Goal: Task Accomplishment & Management: Manage account settings

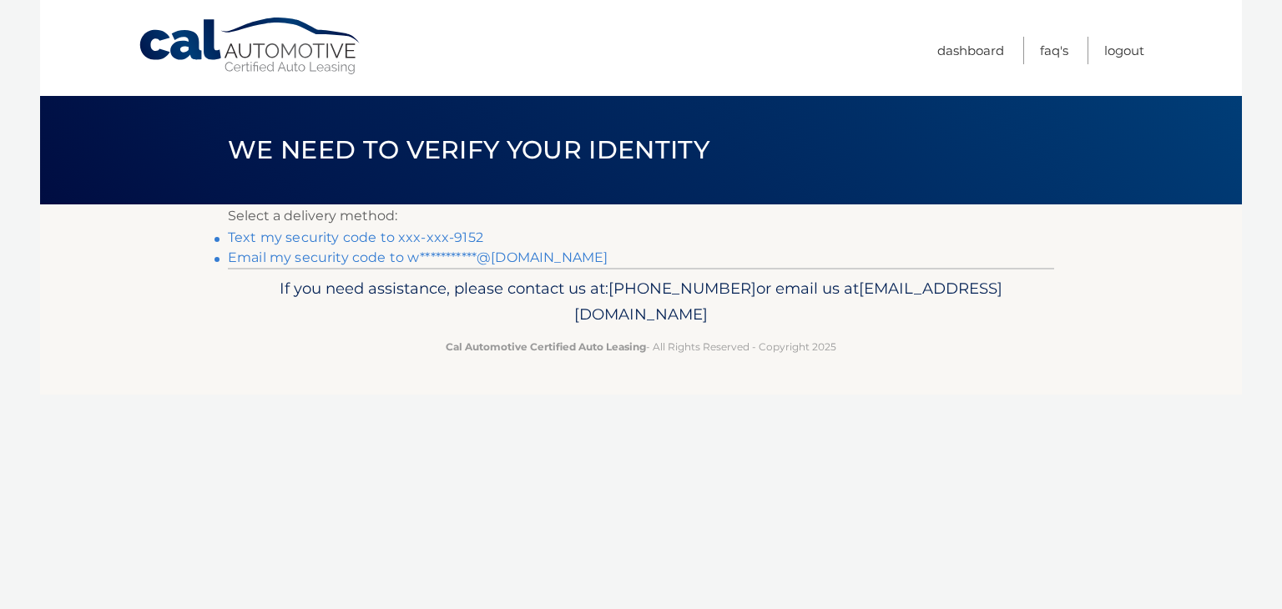
click at [427, 239] on link "Text my security code to xxx-xxx-9152" at bounding box center [355, 237] width 255 height 16
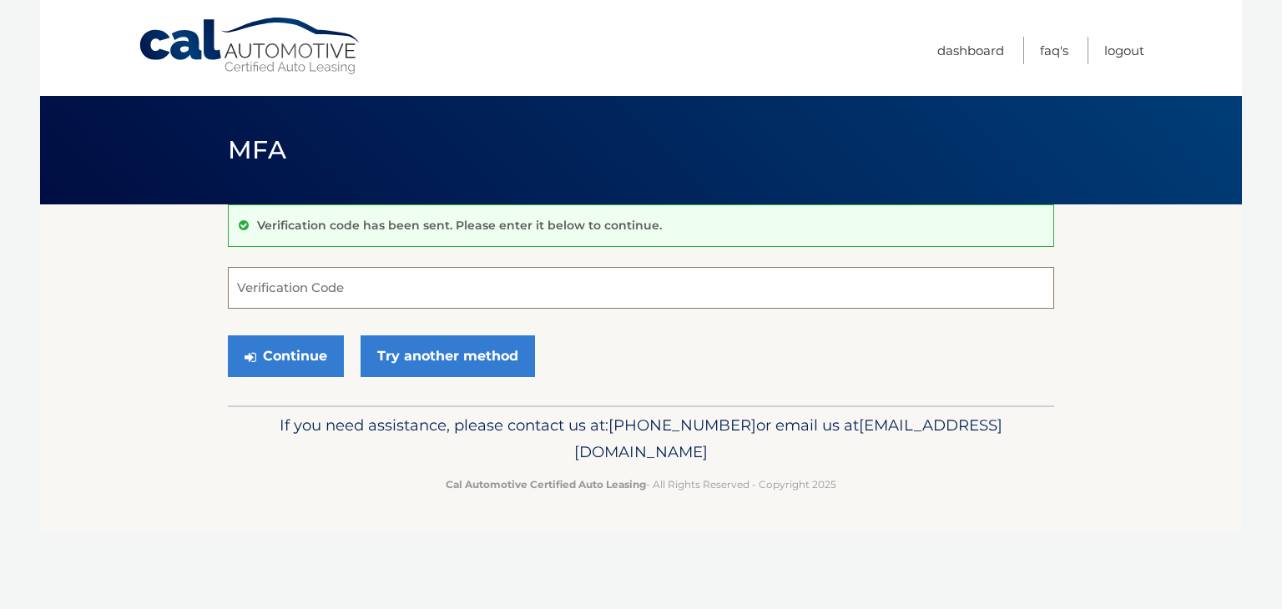
click at [397, 279] on input "Verification Code" at bounding box center [641, 288] width 826 height 42
type input "619784"
click at [273, 349] on button "Continue" at bounding box center [286, 356] width 116 height 42
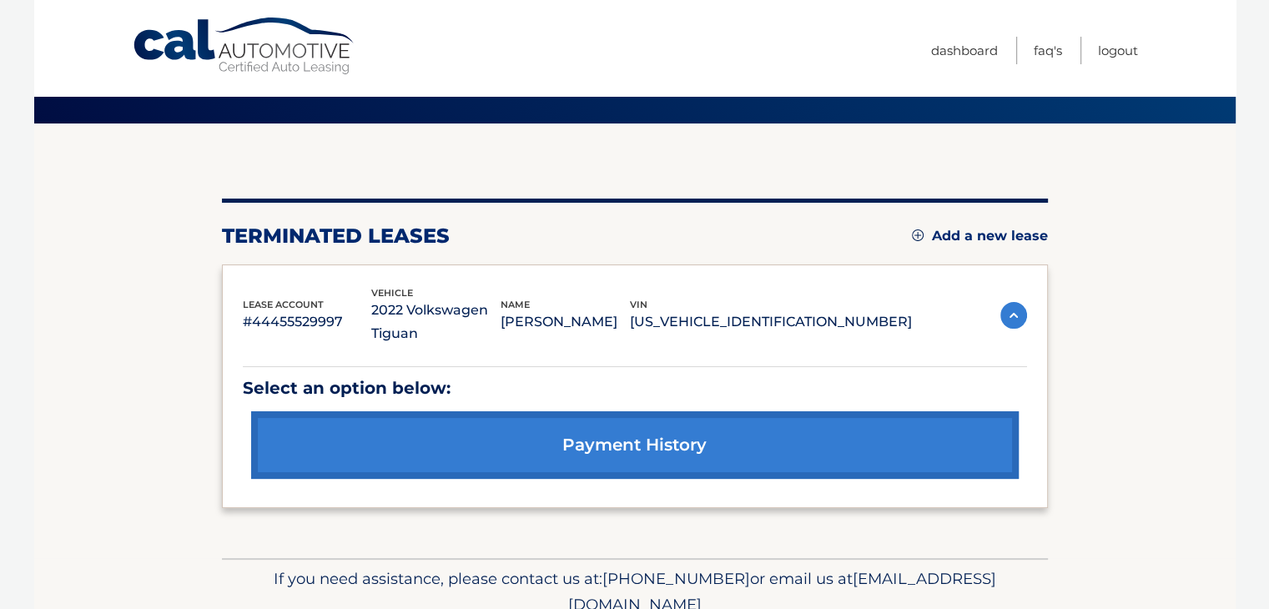
scroll to position [83, 0]
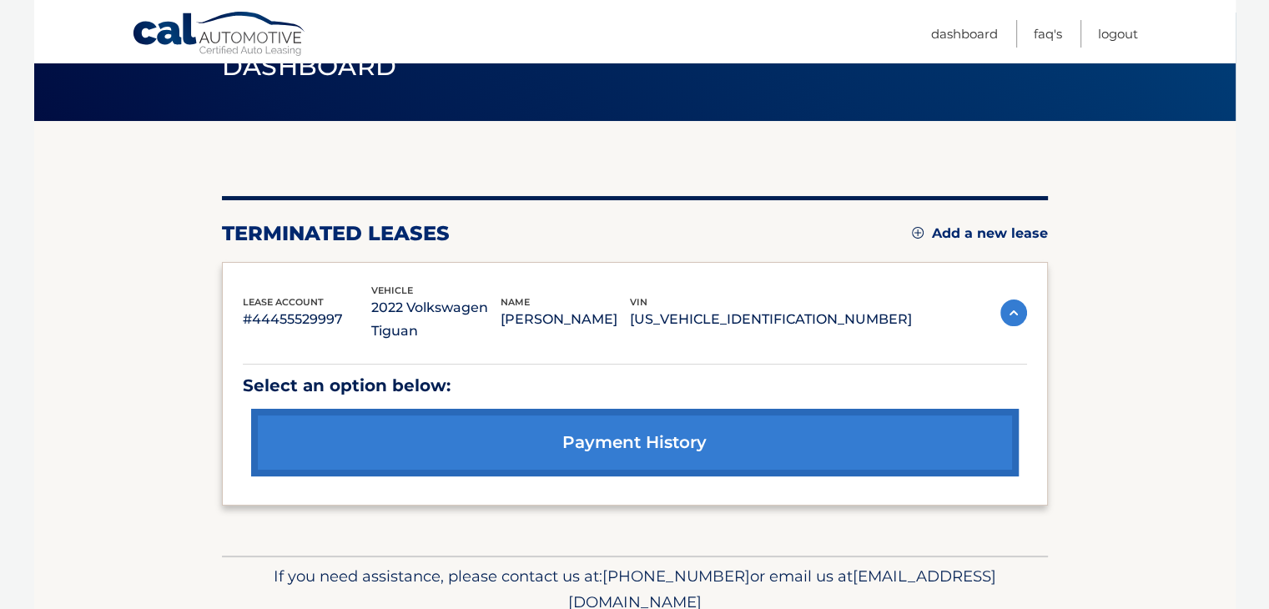
click at [944, 230] on link "Add a new lease" at bounding box center [980, 233] width 136 height 17
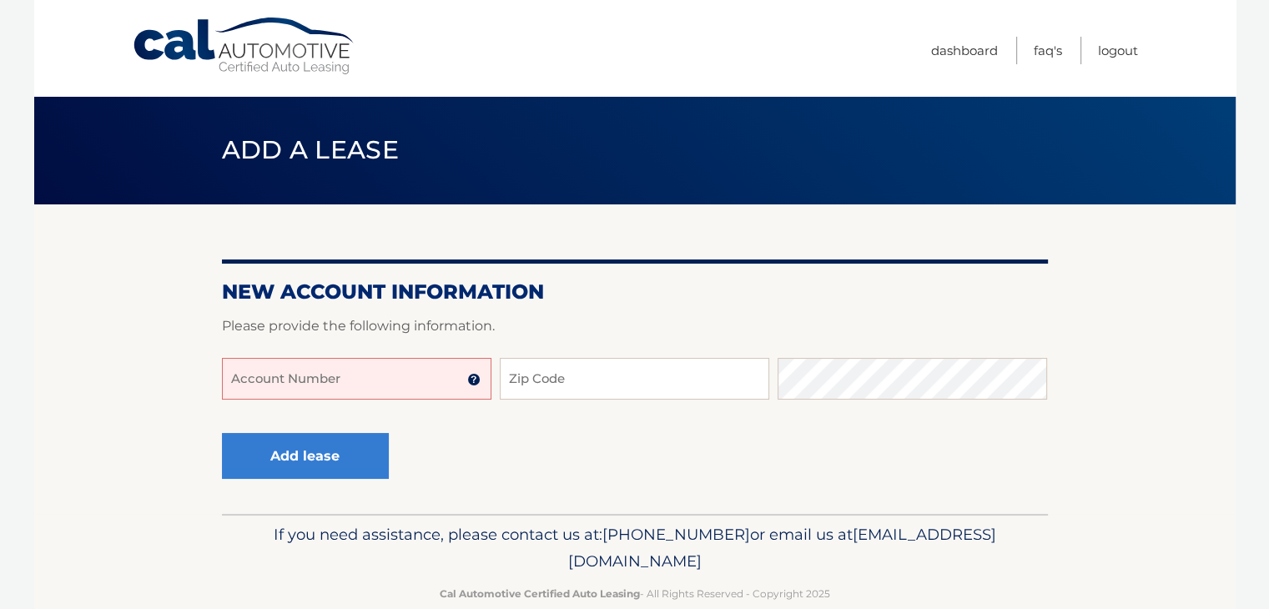
click at [310, 381] on input "Account Number" at bounding box center [357, 379] width 270 height 42
type input "44456013644"
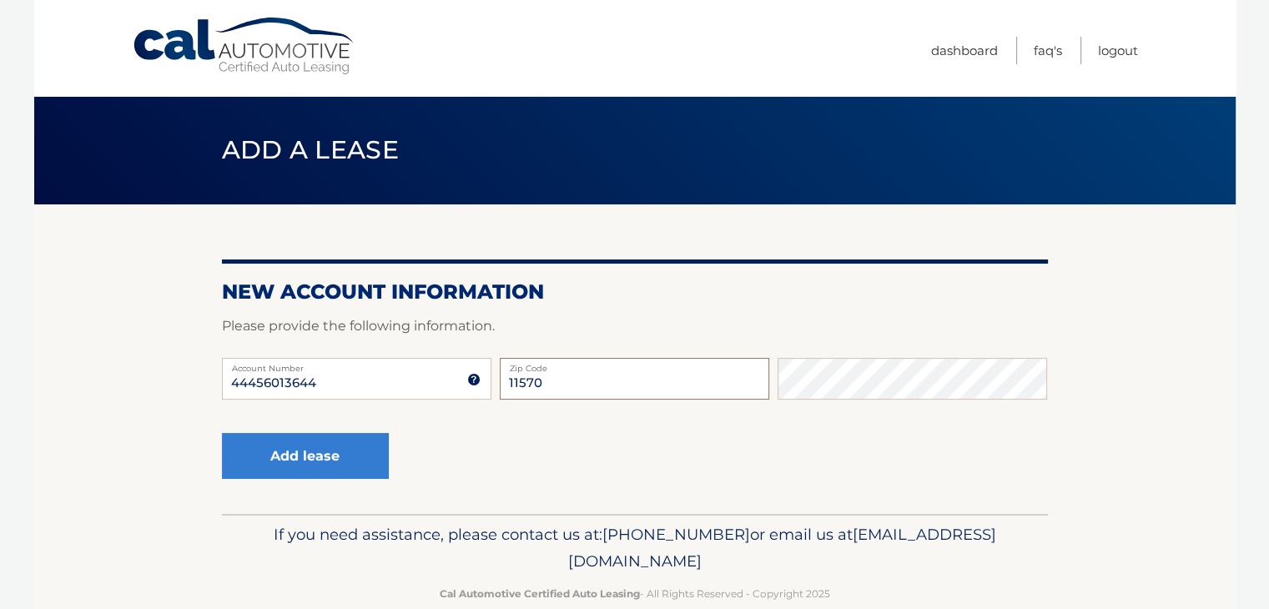
type input "11570"
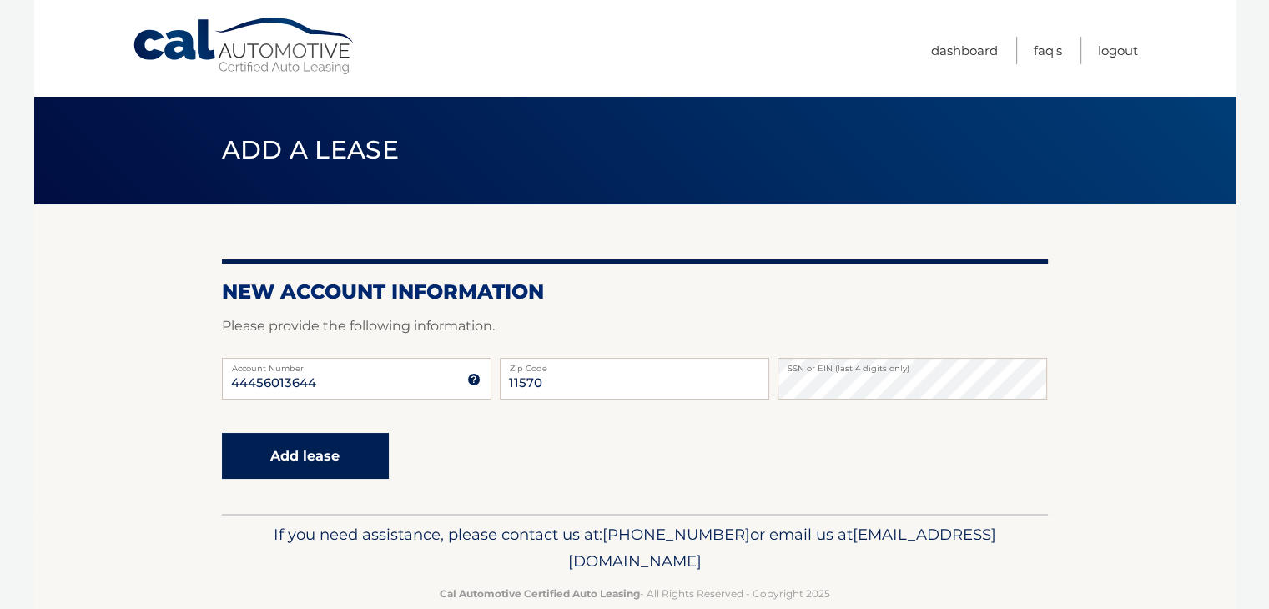
click at [304, 461] on button "Add lease" at bounding box center [305, 456] width 167 height 46
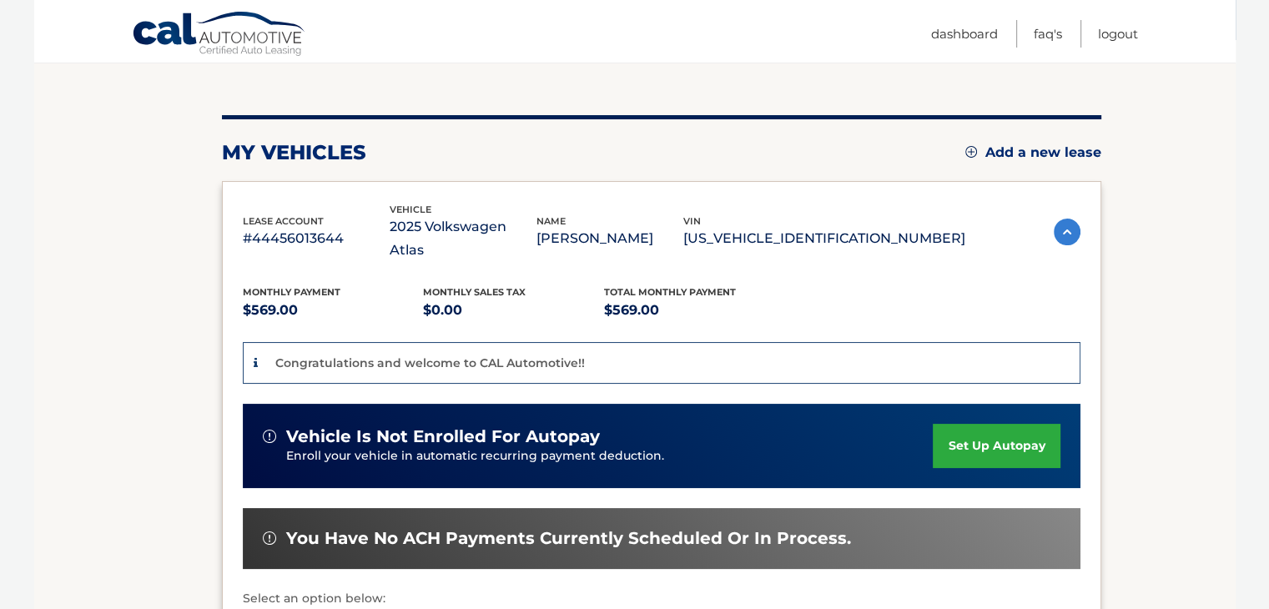
scroll to position [167, 0]
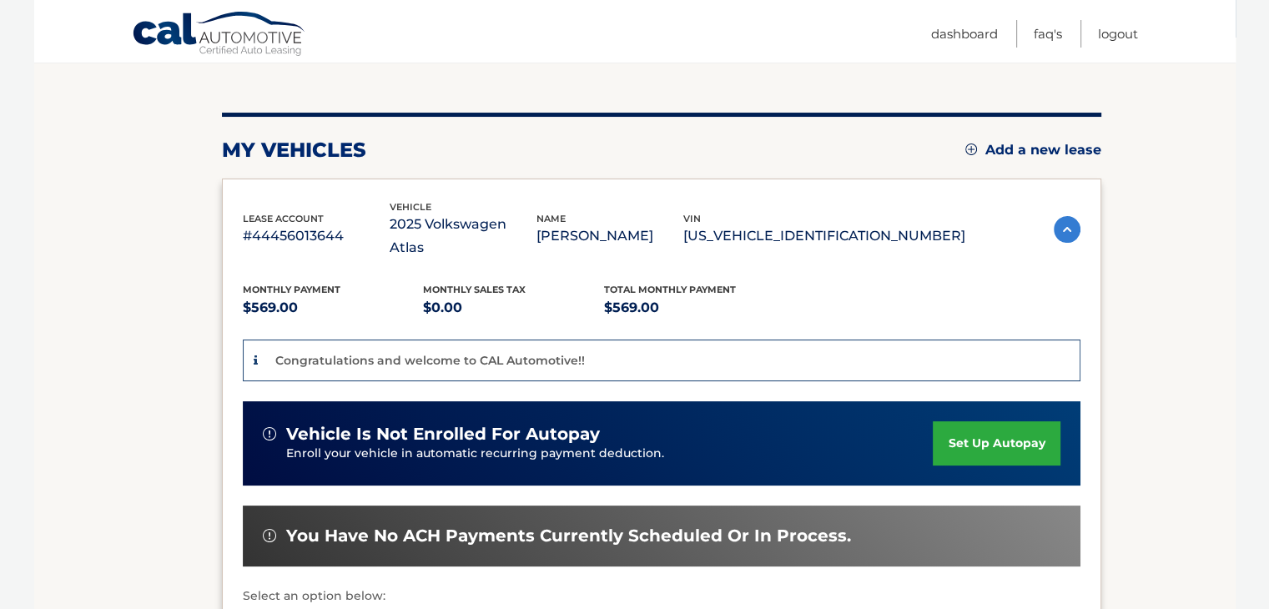
click at [956, 421] on link "set up autopay" at bounding box center [996, 443] width 127 height 44
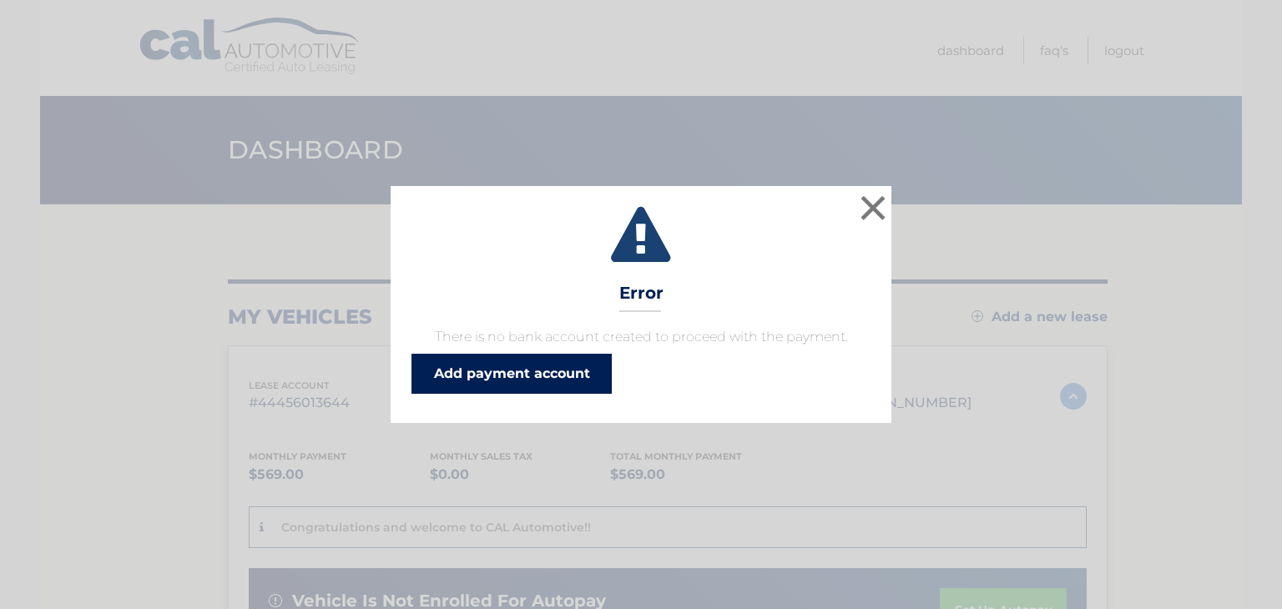
click at [544, 366] on link "Add payment account" at bounding box center [511, 374] width 200 height 40
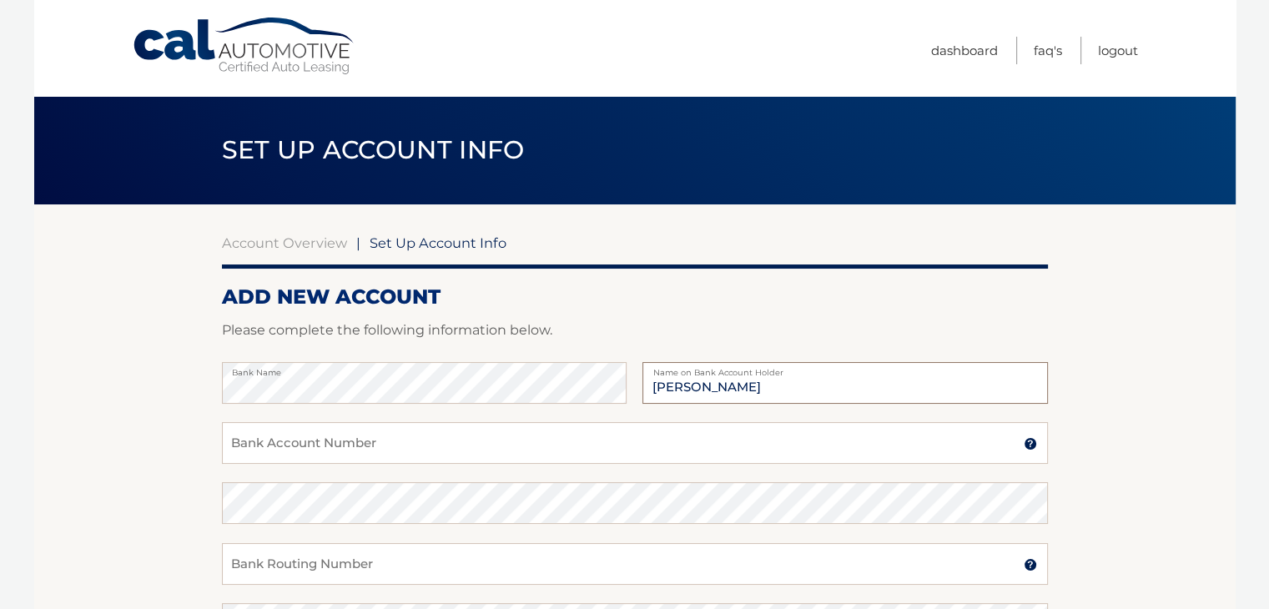
type input "[PERSON_NAME]"
click at [471, 441] on input "Bank Account Number" at bounding box center [635, 443] width 826 height 42
type input "4032433541"
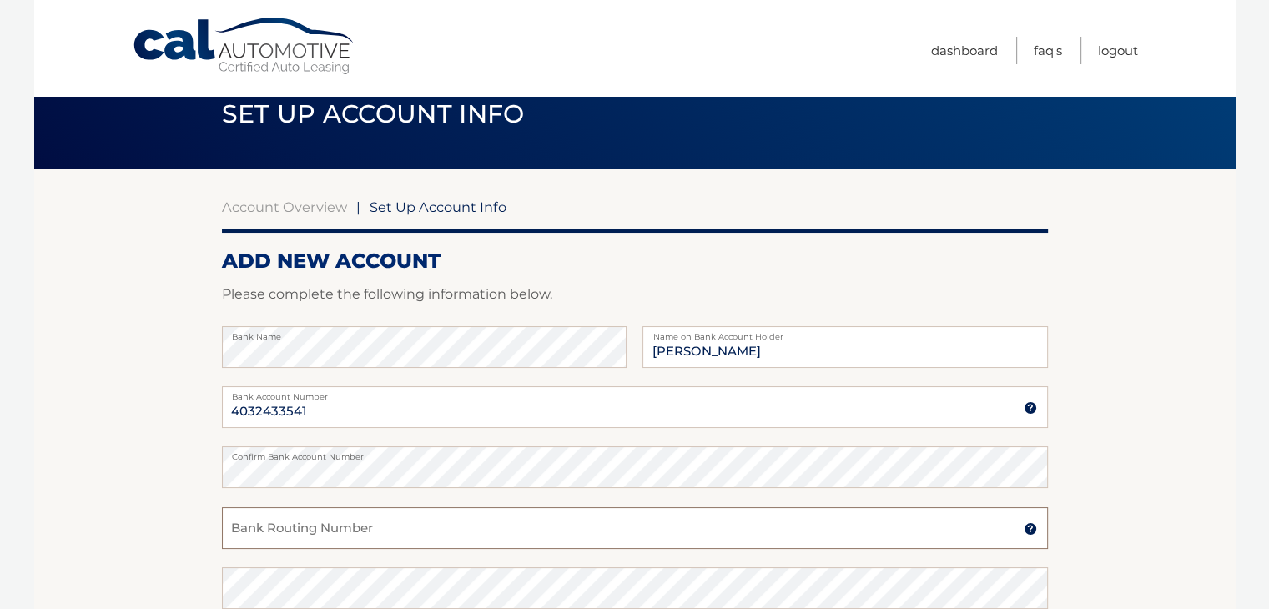
click at [430, 517] on input "Bank Routing Number" at bounding box center [635, 528] width 826 height 42
type input "021313103"
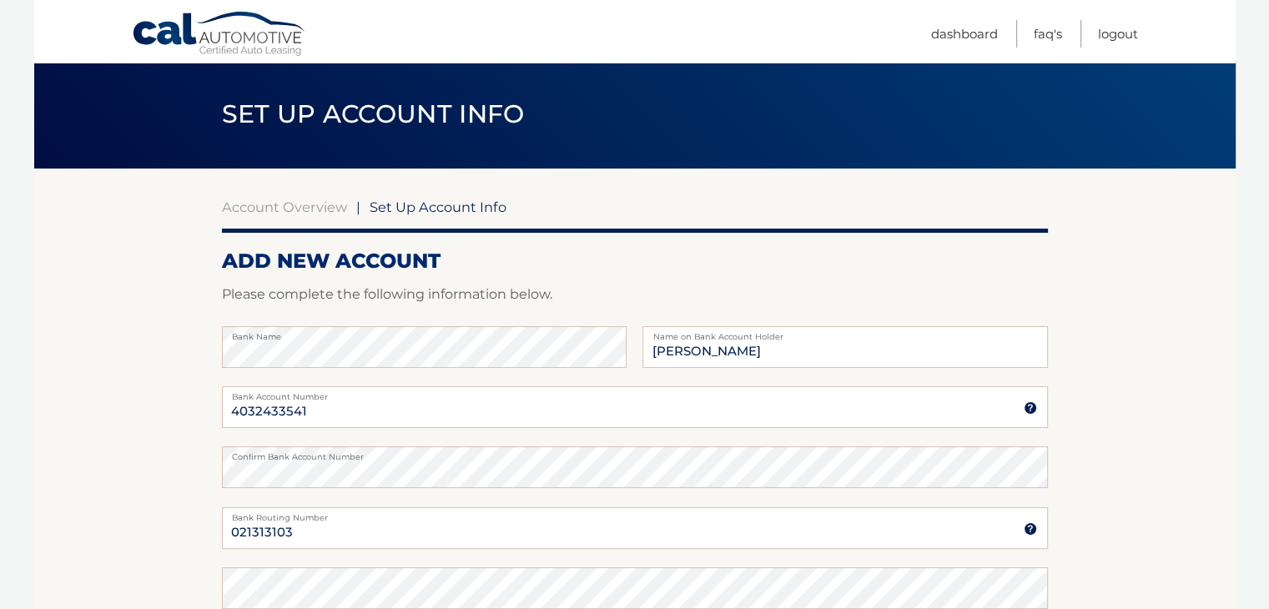
scroll to position [358, 0]
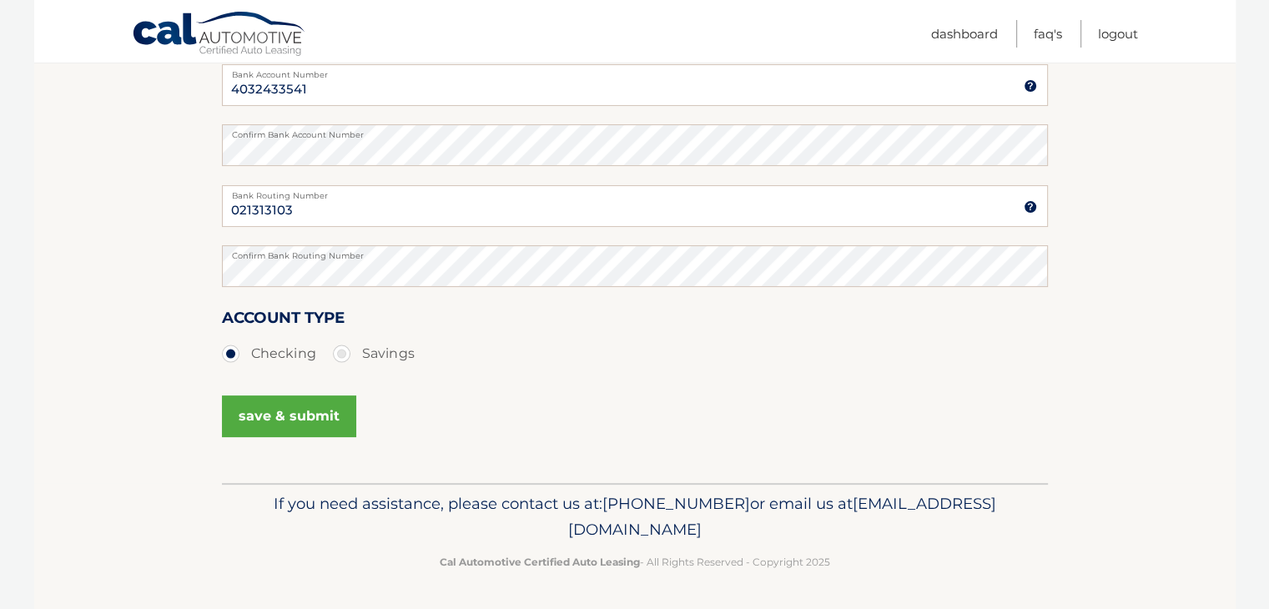
click at [294, 421] on button "save & submit" at bounding box center [289, 417] width 134 height 42
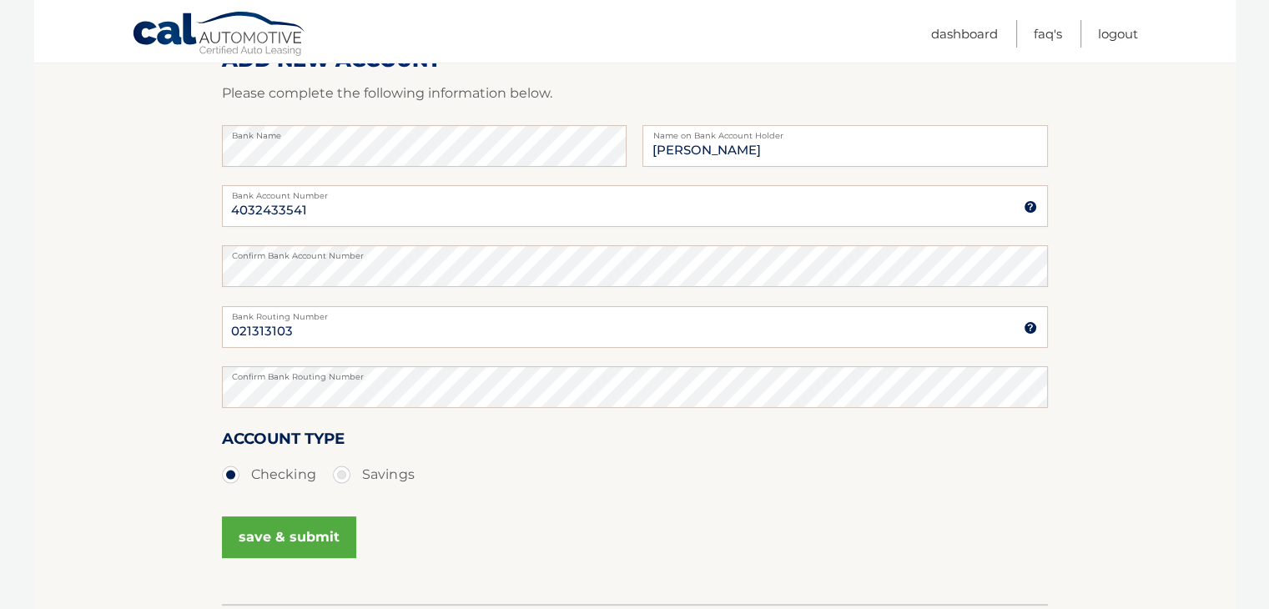
scroll to position [170, 0]
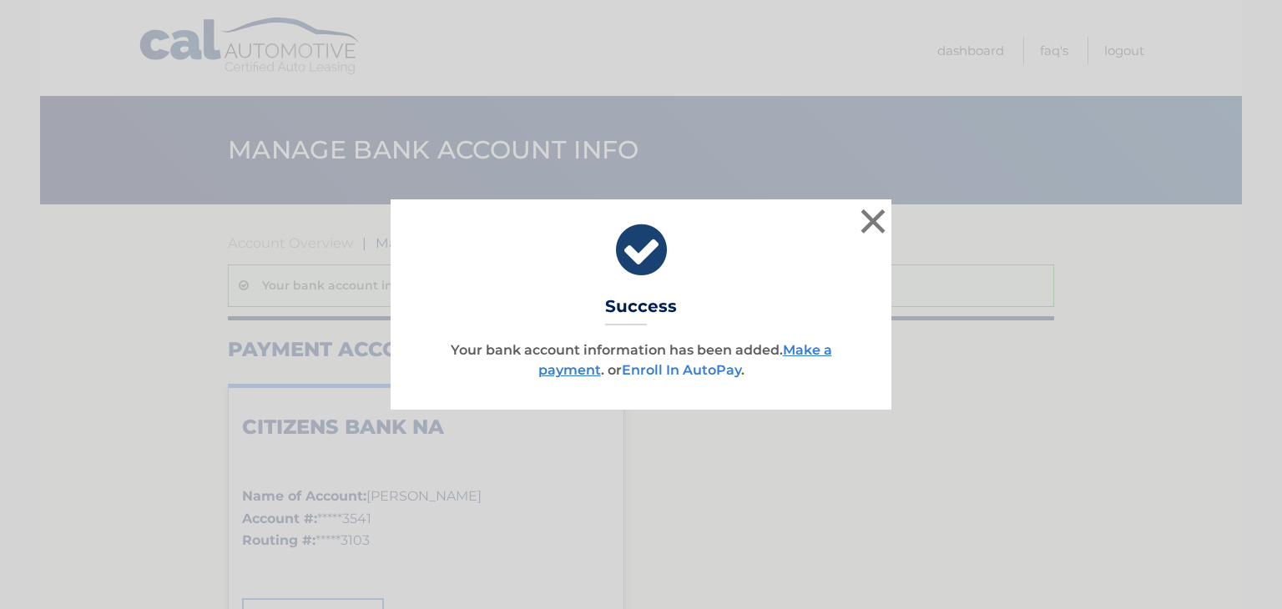
click at [693, 373] on link "Enroll In AutoPay" at bounding box center [681, 370] width 119 height 16
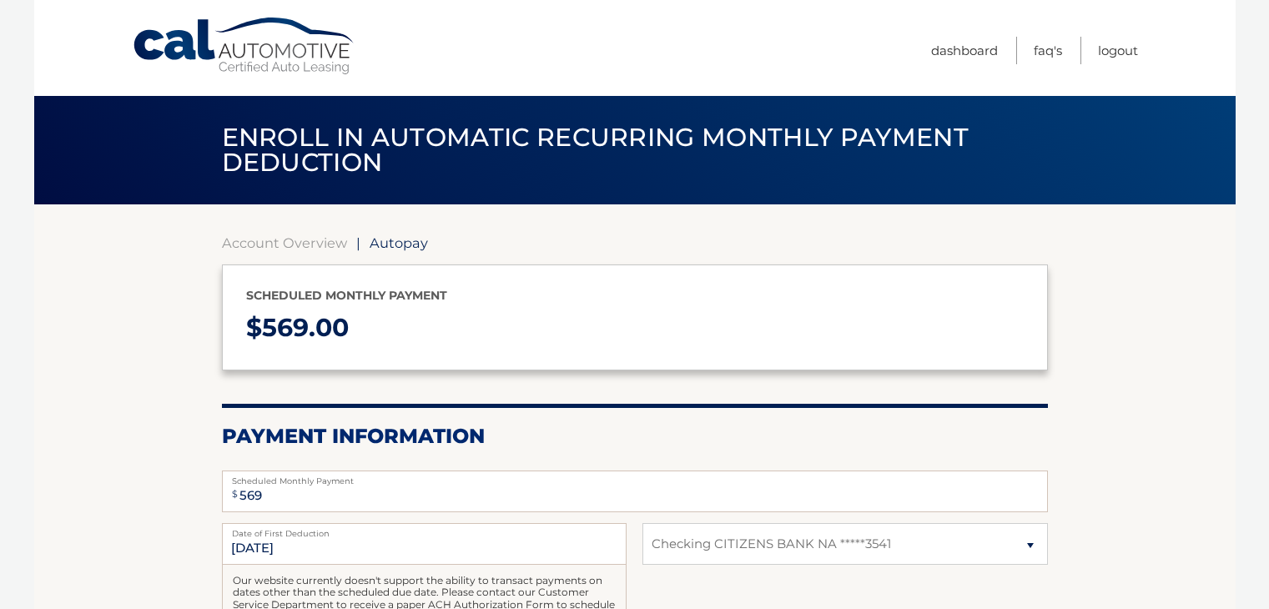
select select "Mzk4Mzc0MGEtYzA1NS00ZmM5LWFkNjYtYjc2NjQ4NjQ3MjA5"
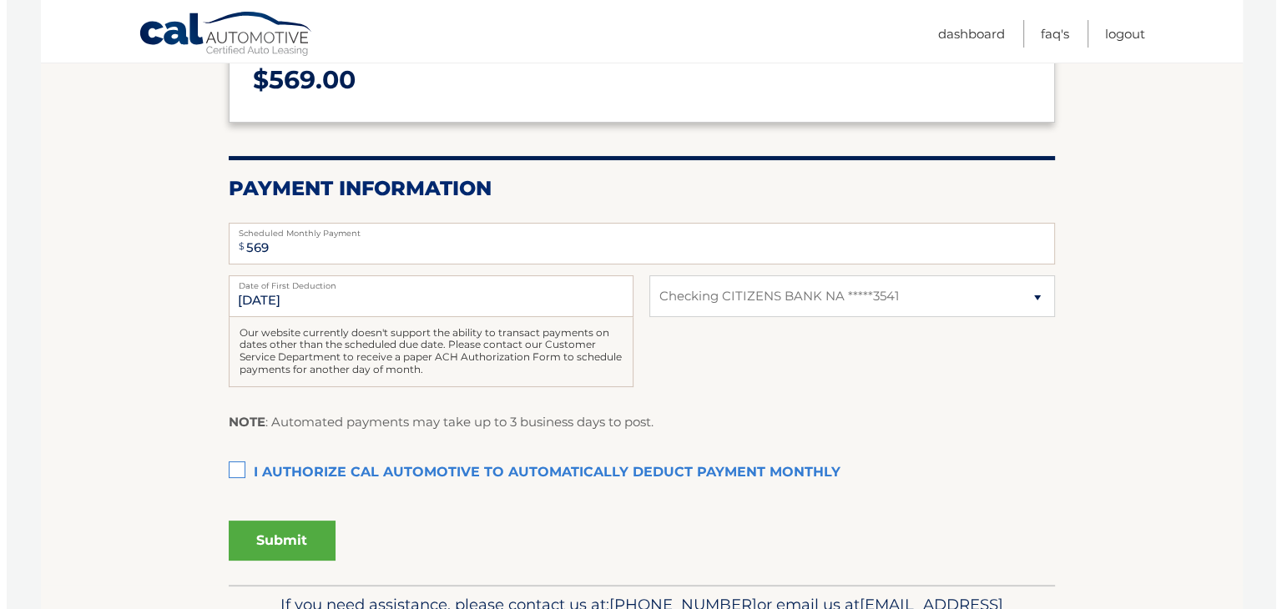
scroll to position [250, 0]
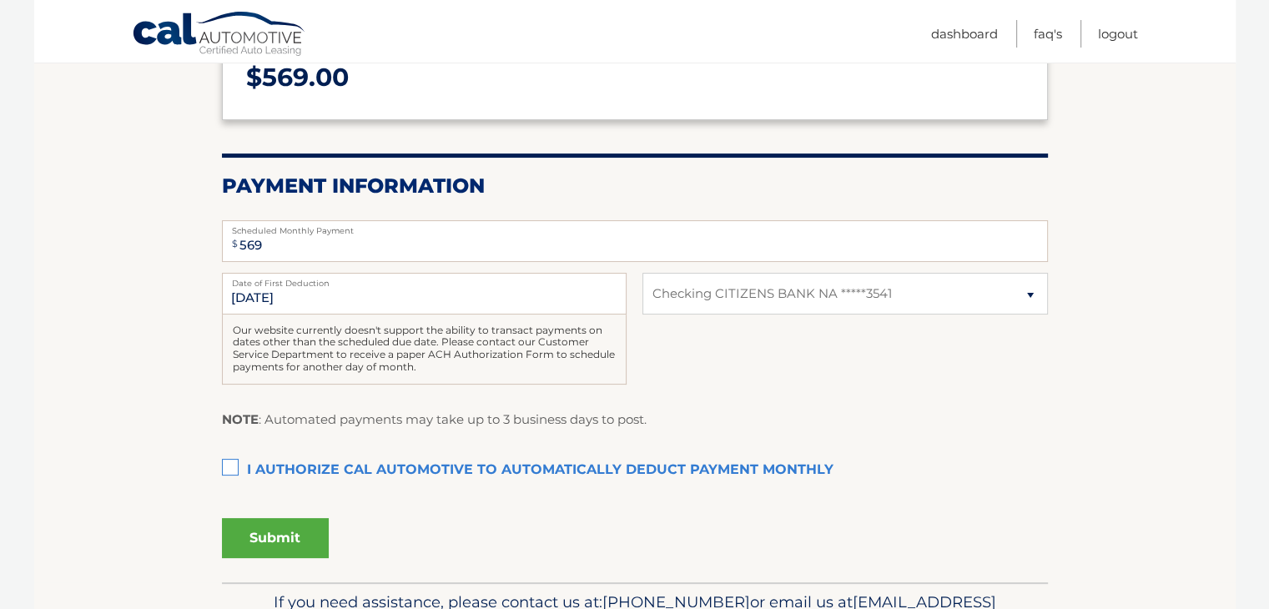
click at [232, 466] on label "I authorize cal automotive to automatically deduct payment monthly This checkbo…" at bounding box center [635, 470] width 826 height 33
click at [0, 0] on input "I authorize cal automotive to automatically deduct payment monthly This checkbo…" at bounding box center [0, 0] width 0 height 0
click at [299, 532] on button "Submit" at bounding box center [275, 538] width 107 height 40
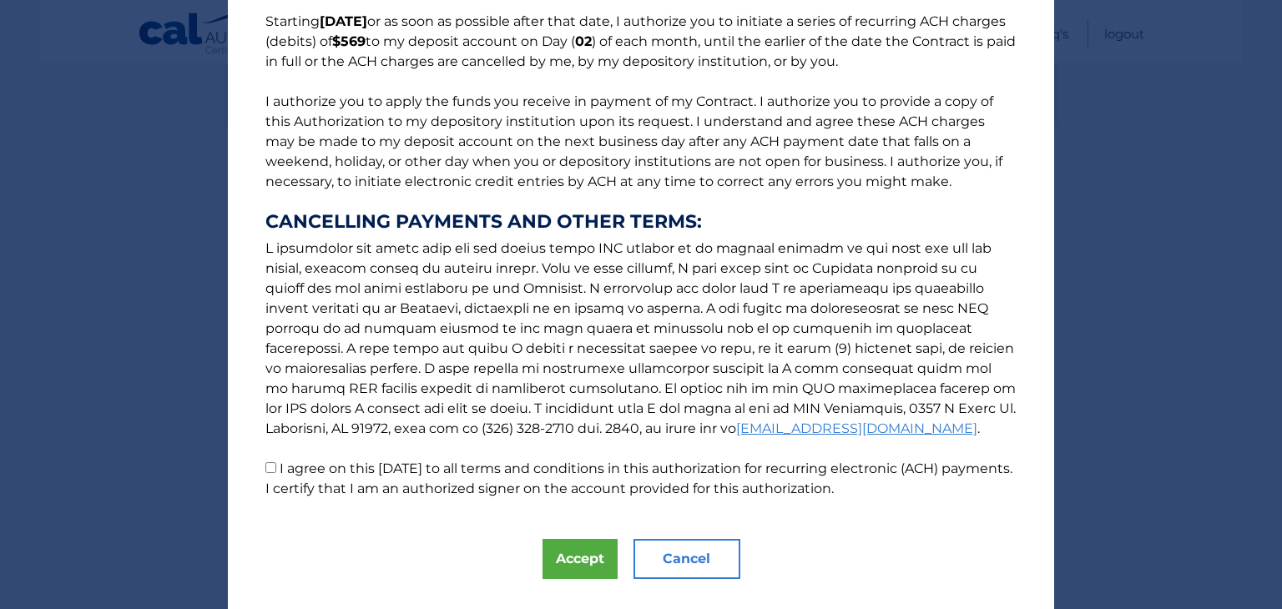
scroll to position [179, 0]
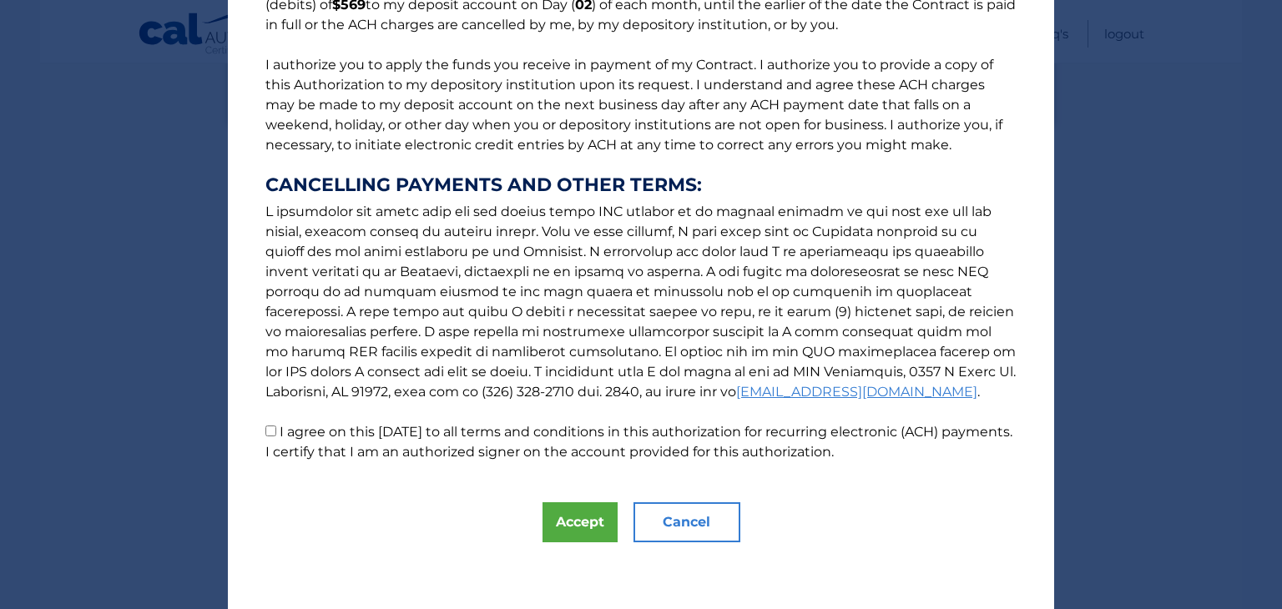
click at [265, 431] on input "I agree on this 09/23/2025 to all terms and conditions in this authorization fo…" at bounding box center [270, 431] width 11 height 11
checkbox input "true"
click at [572, 512] on button "Accept" at bounding box center [579, 522] width 75 height 40
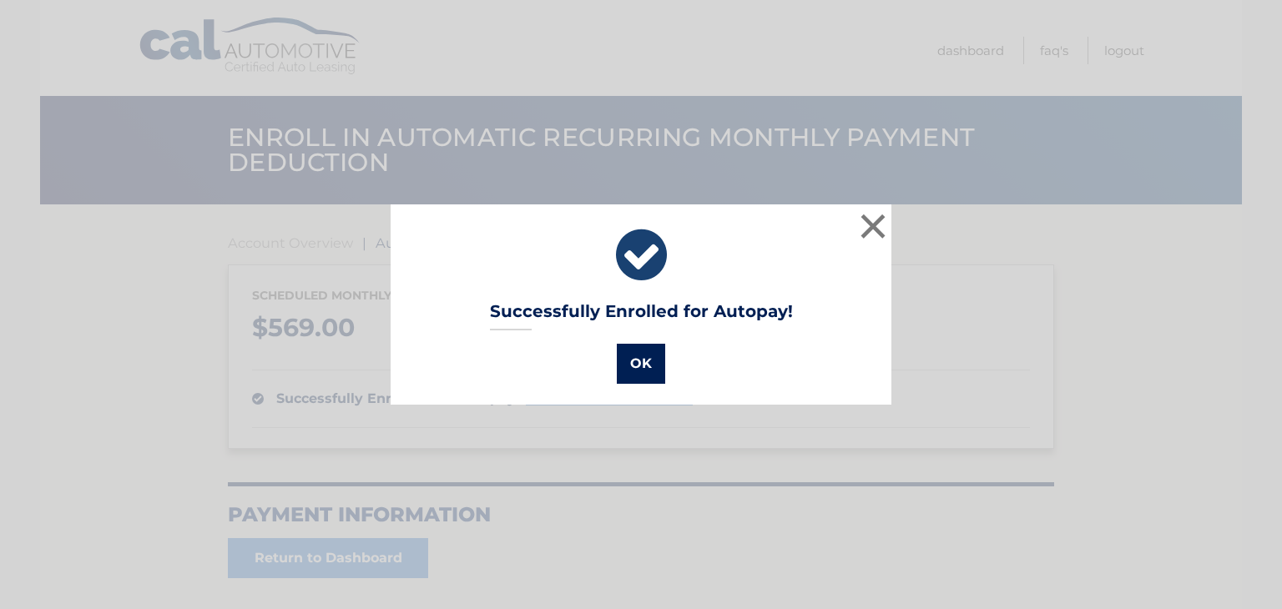
click at [641, 369] on button "OK" at bounding box center [641, 364] width 48 height 40
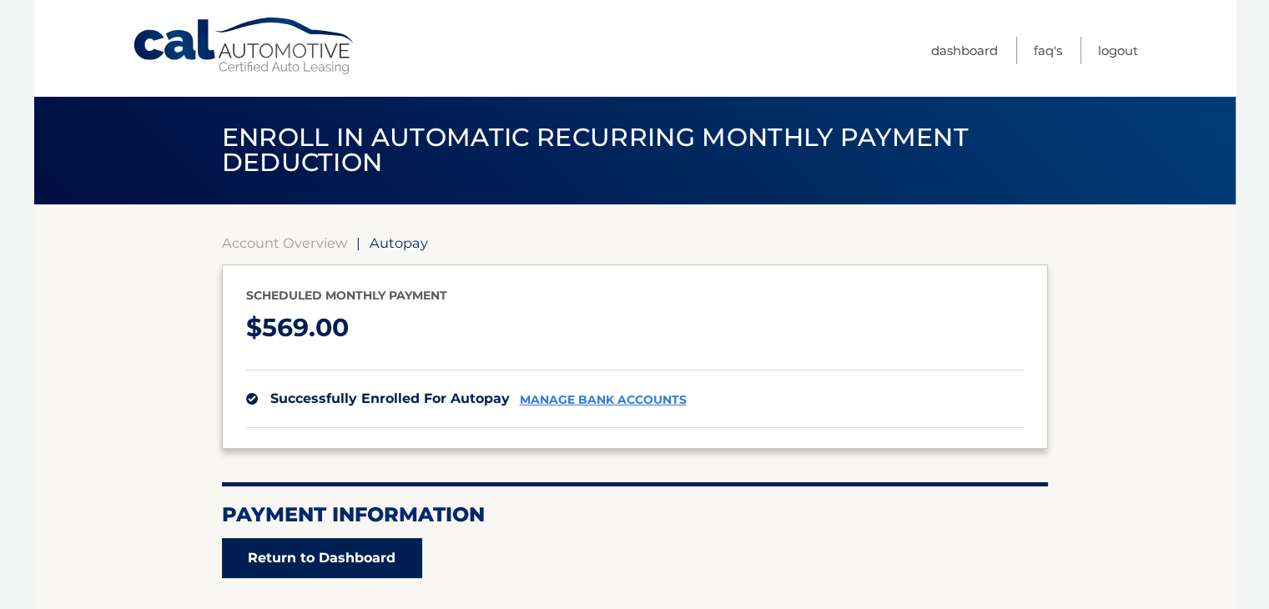
click at [322, 562] on link "Return to Dashboard" at bounding box center [322, 558] width 200 height 40
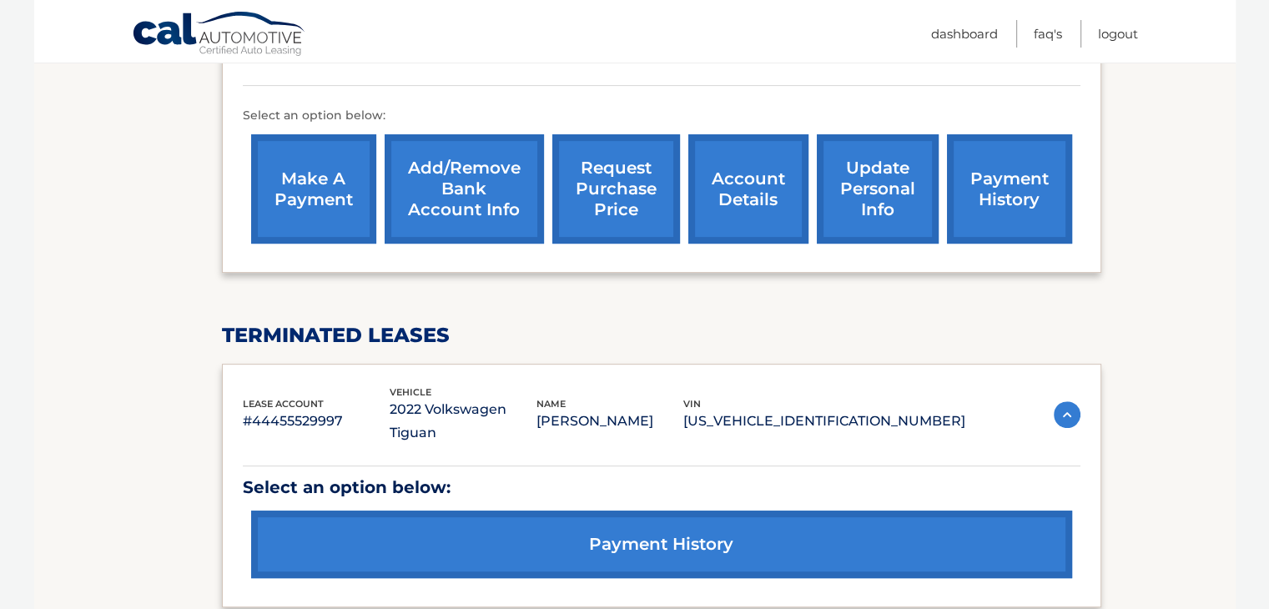
scroll to position [167, 0]
